Goal: Information Seeking & Learning: Learn about a topic

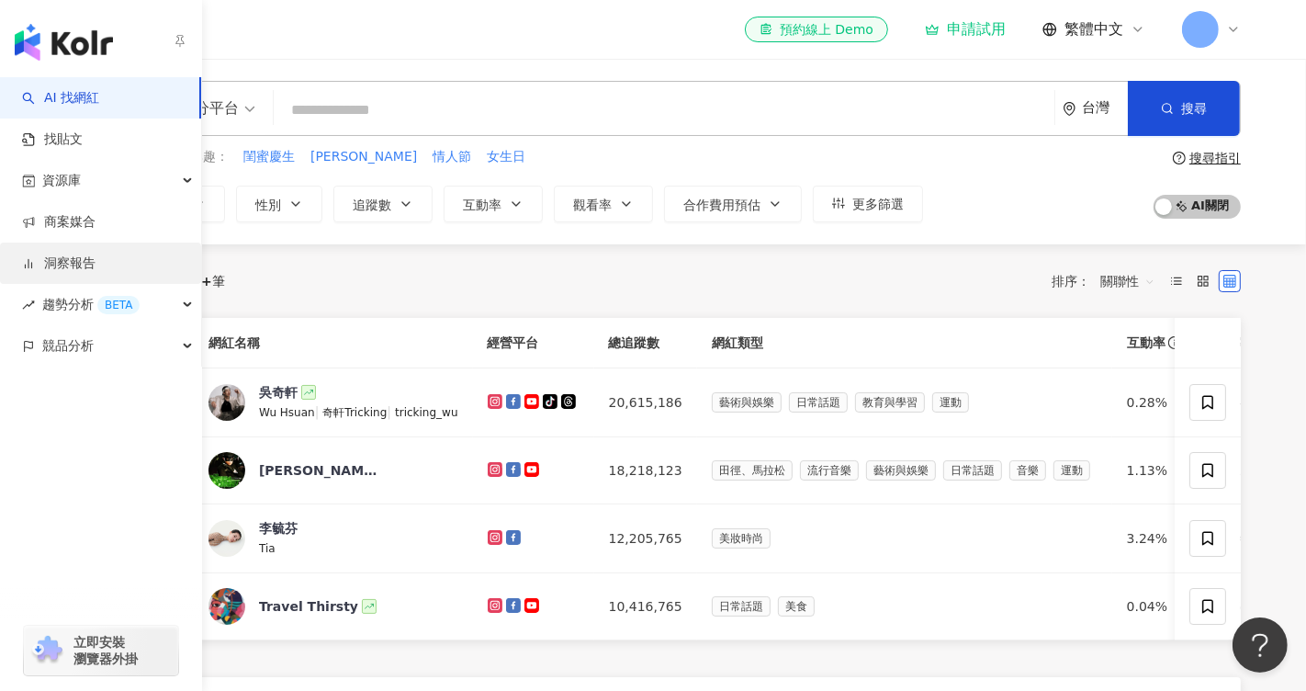
click at [96, 259] on link "洞察報告" at bounding box center [58, 263] width 73 height 18
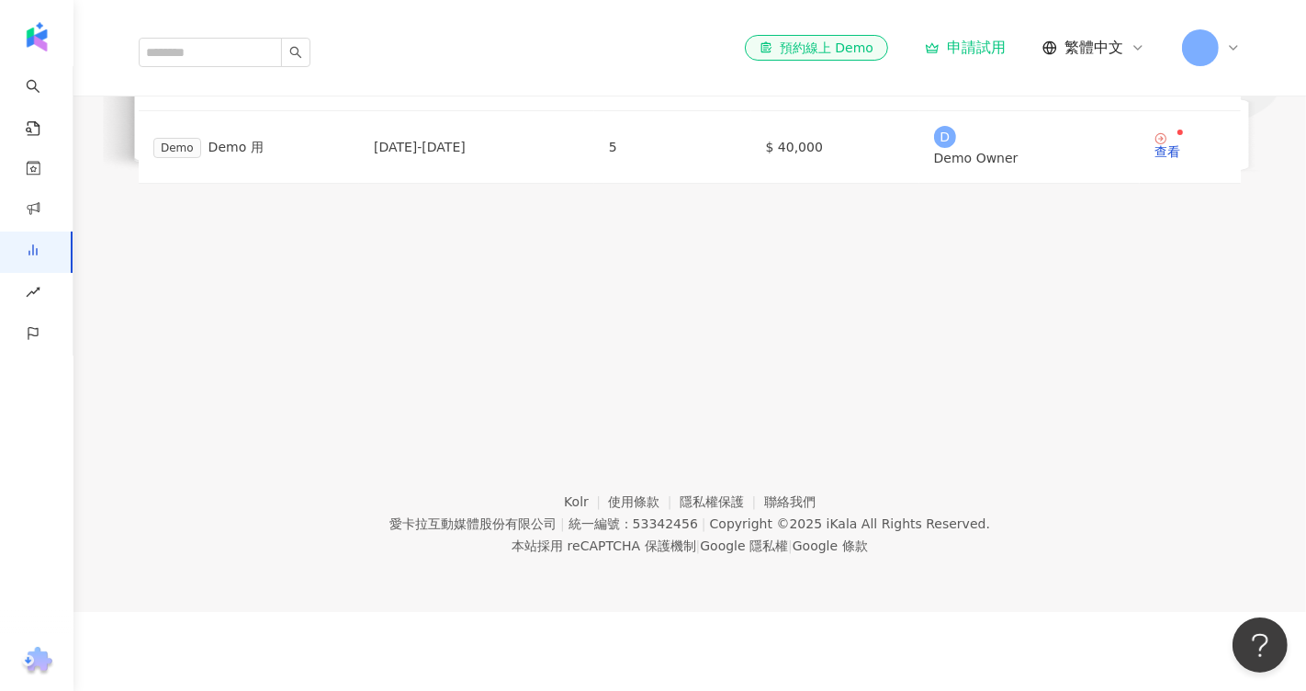
scroll to position [205, 0]
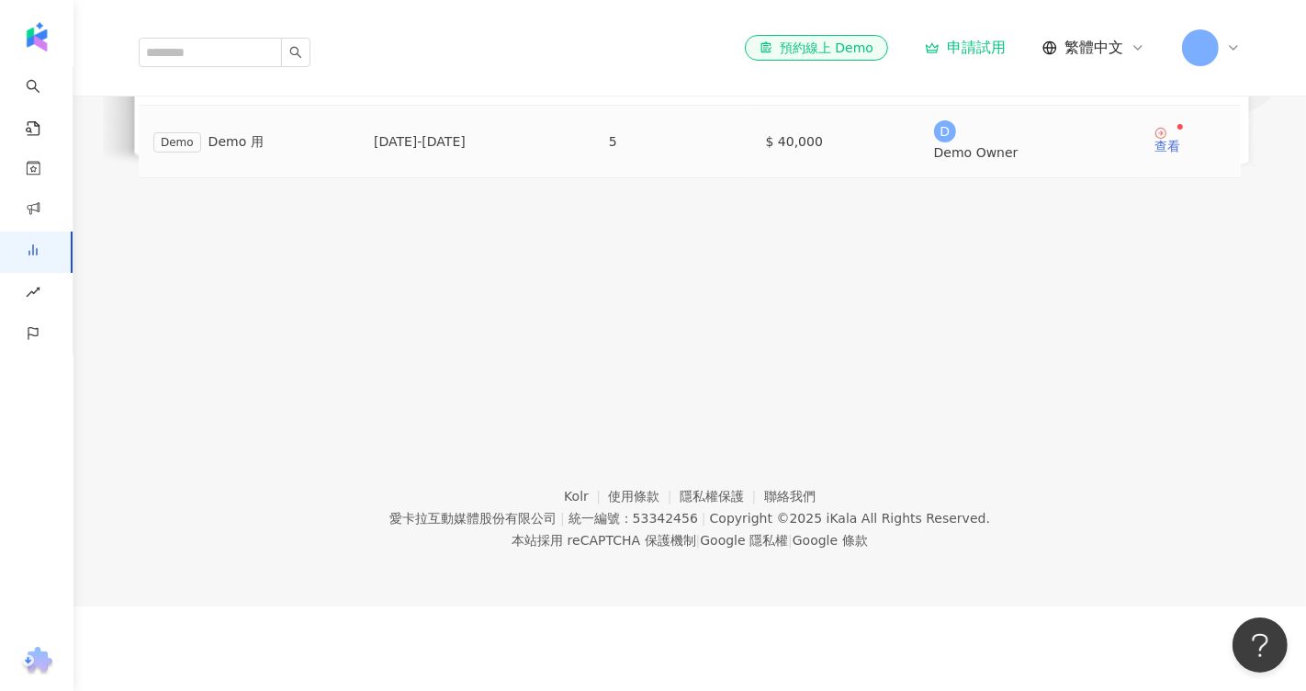
click at [1155, 152] on div "查看" at bounding box center [1168, 146] width 26 height 13
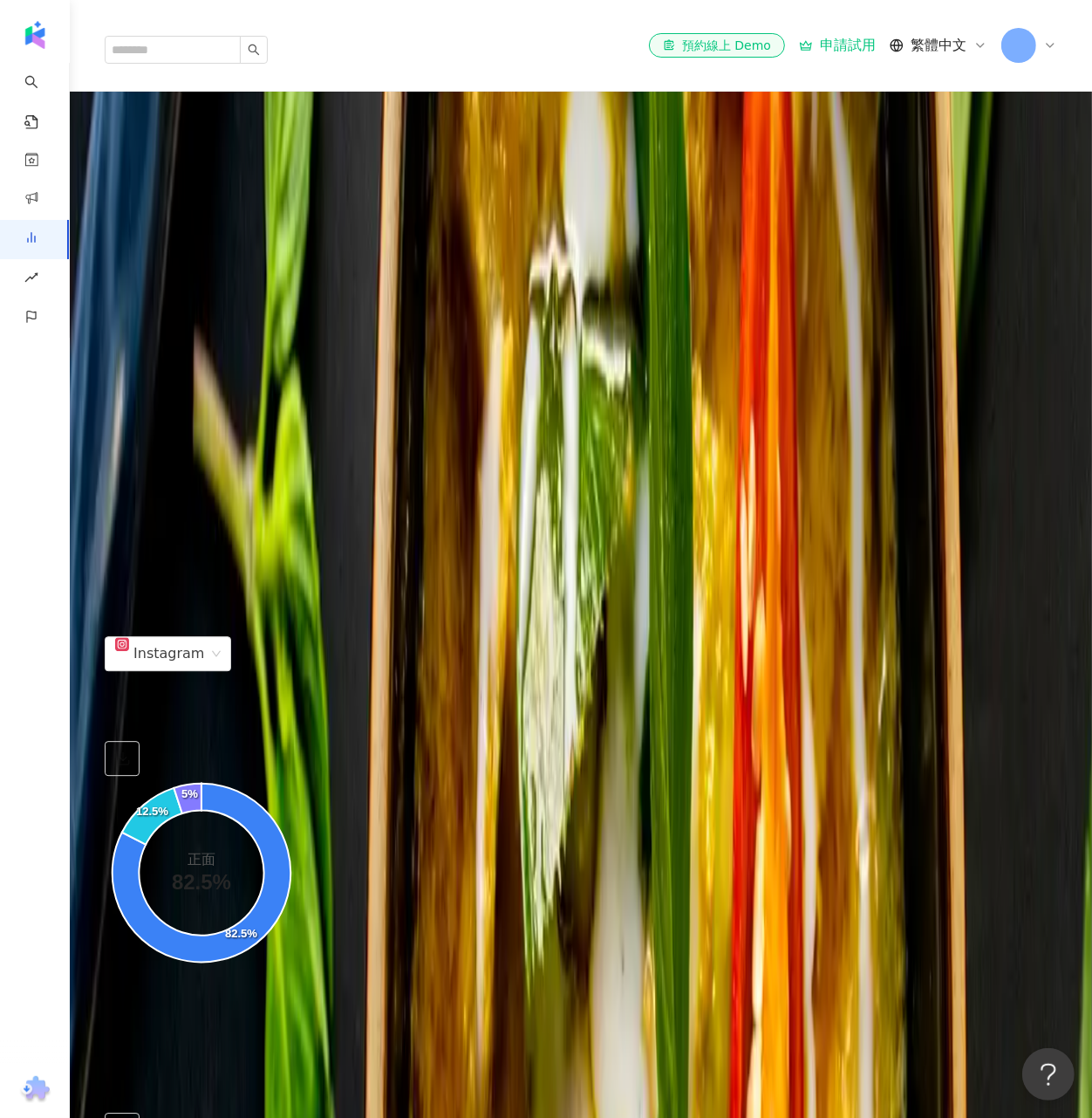
scroll to position [3329, 0]
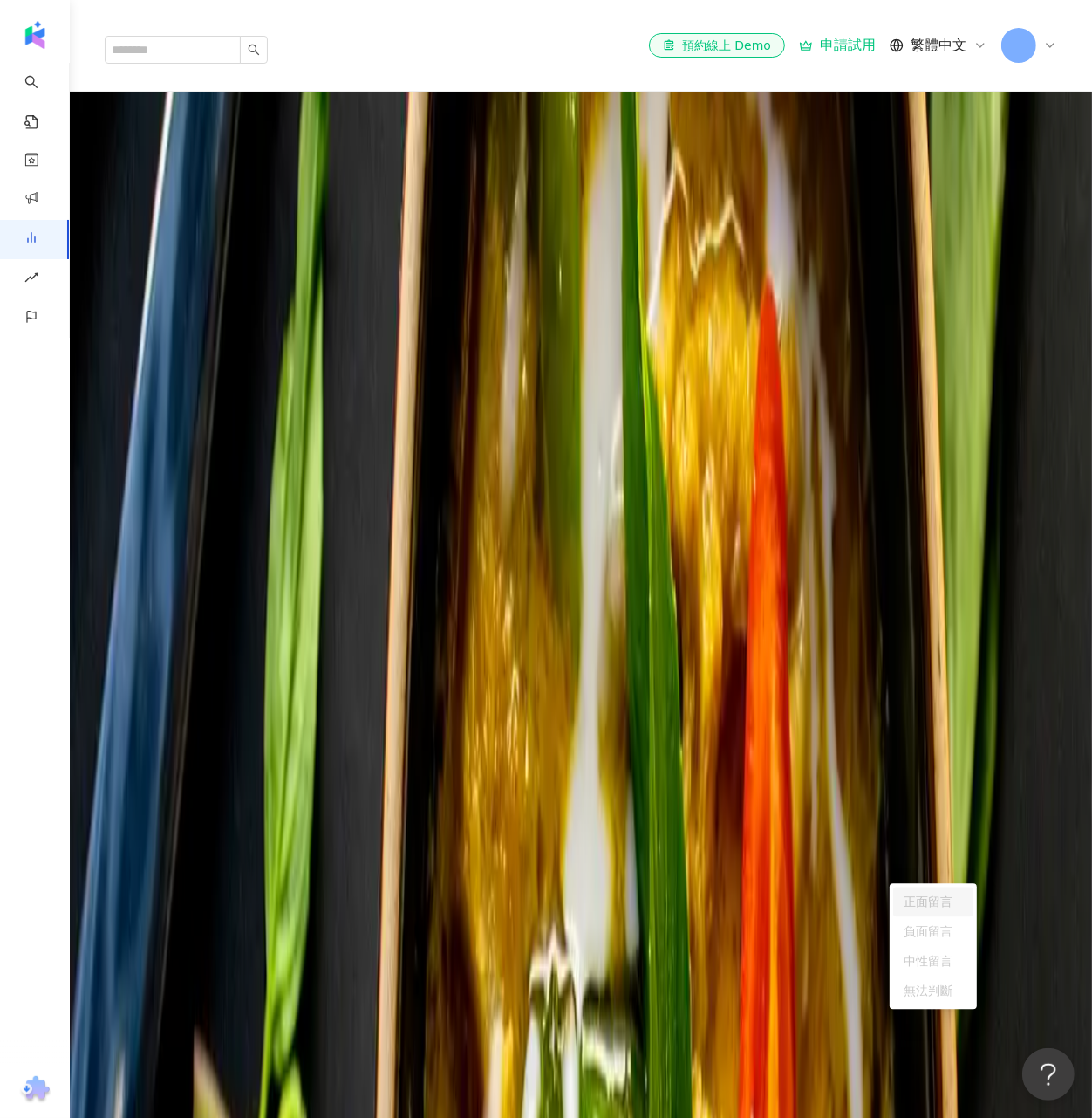
scroll to position [2659, 0]
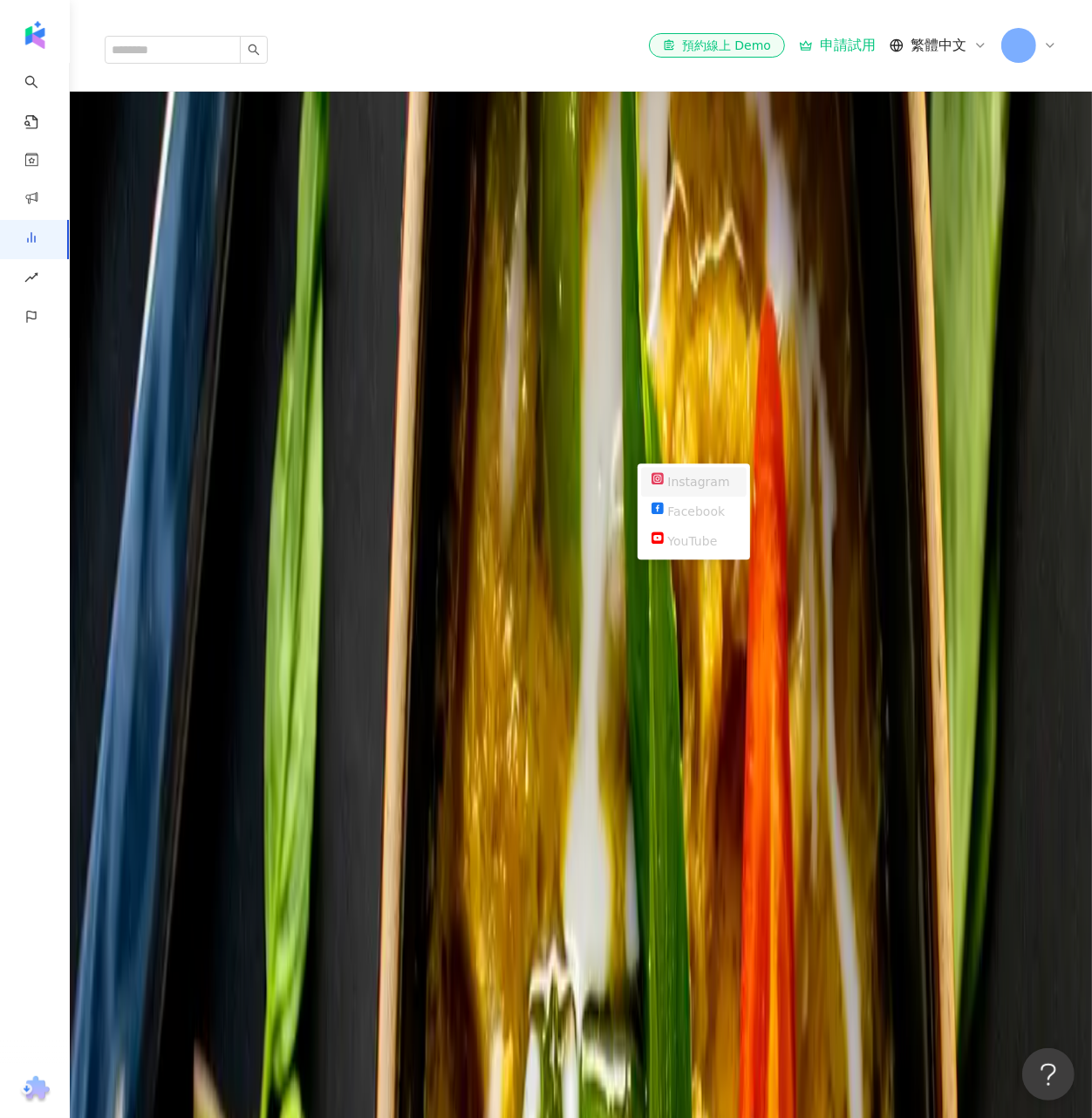
click at [683, 504] on div "Facebook" at bounding box center [693, 511] width 85 height 19
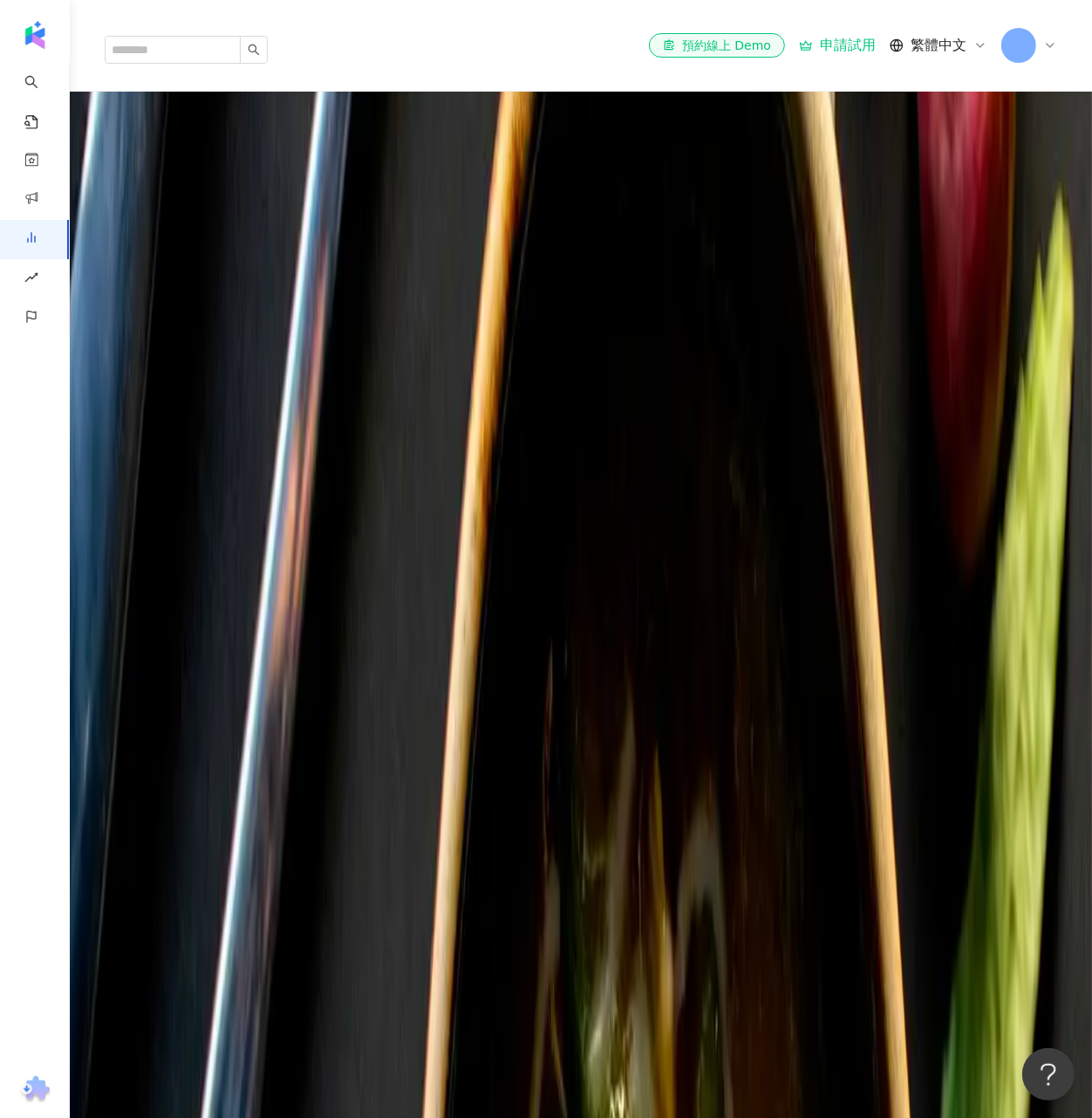
scroll to position [1341, 0]
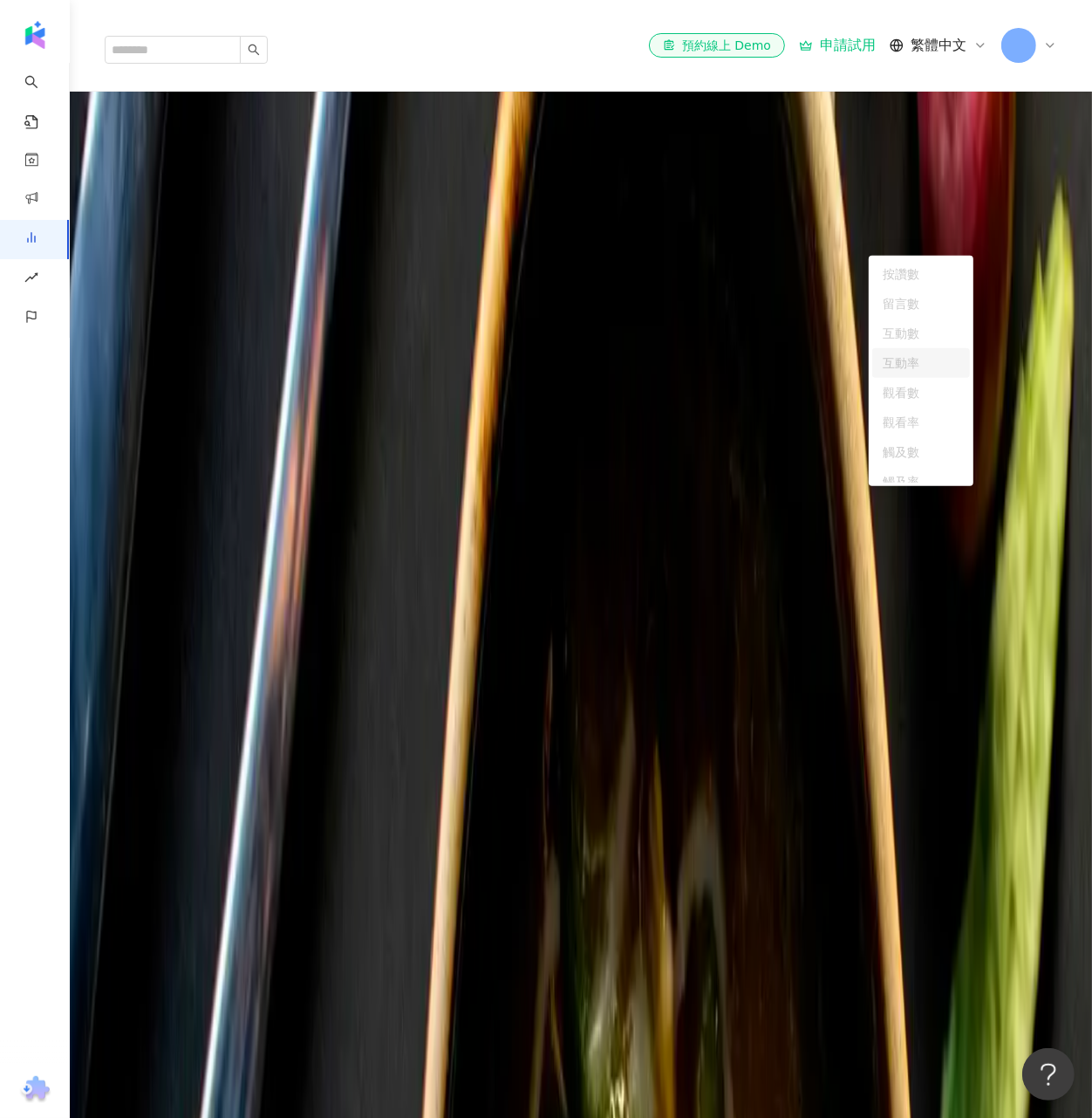
click at [173, 251] on span "互動率" at bounding box center [143, 267] width 58 height 33
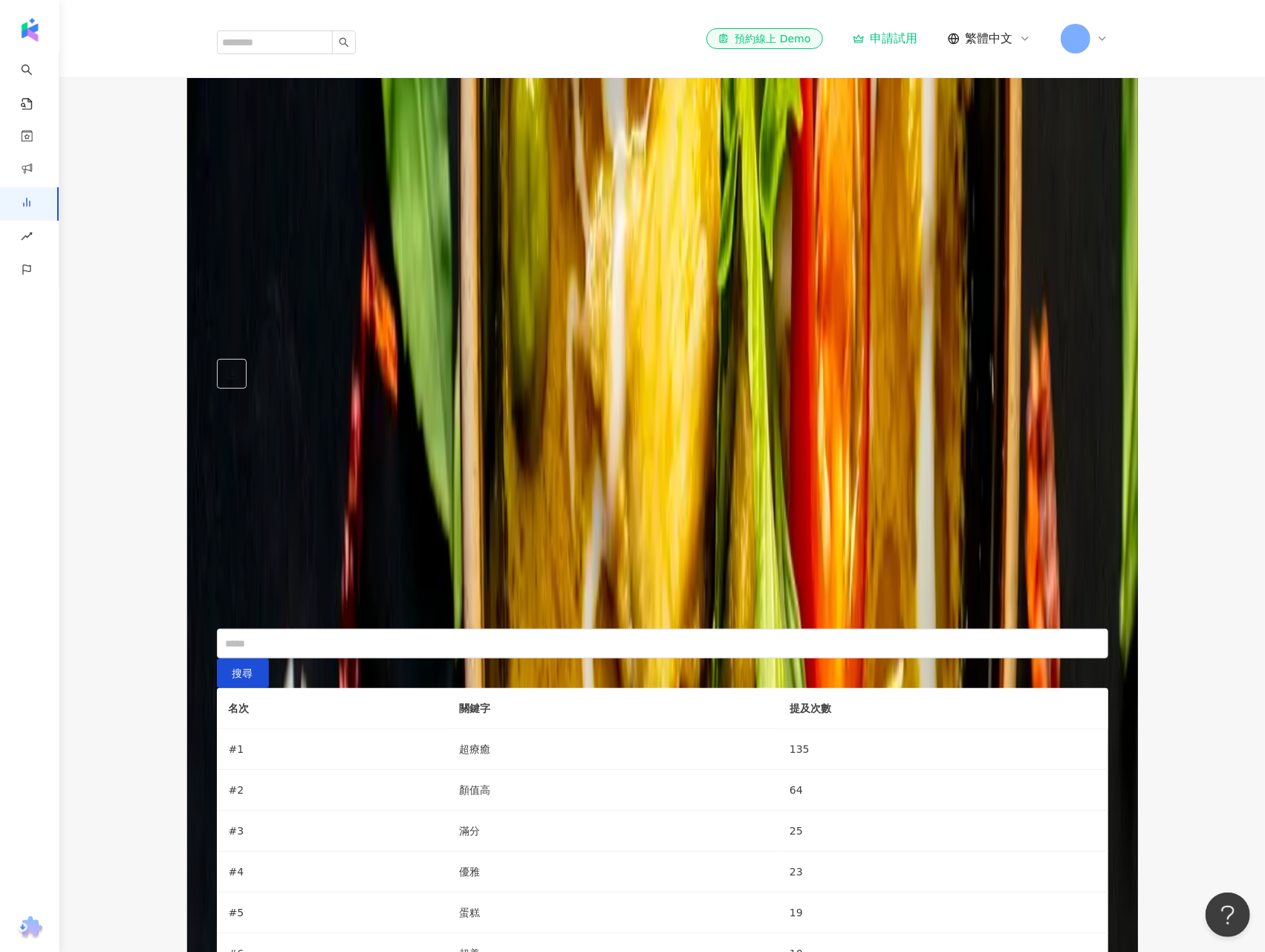
scroll to position [4318, 0]
